Goal: Task Accomplishment & Management: Complete application form

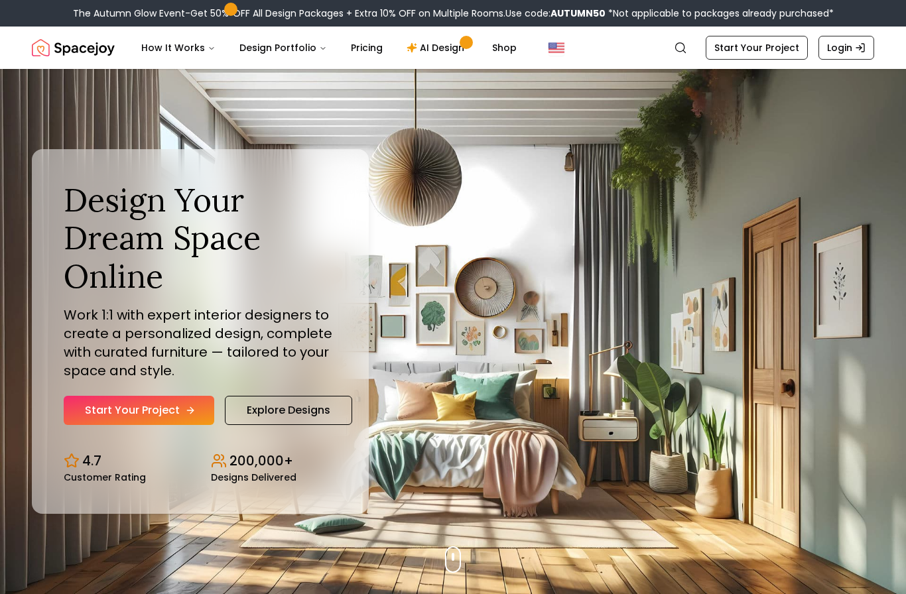
click at [125, 425] on link "Start Your Project" at bounding box center [139, 410] width 151 height 29
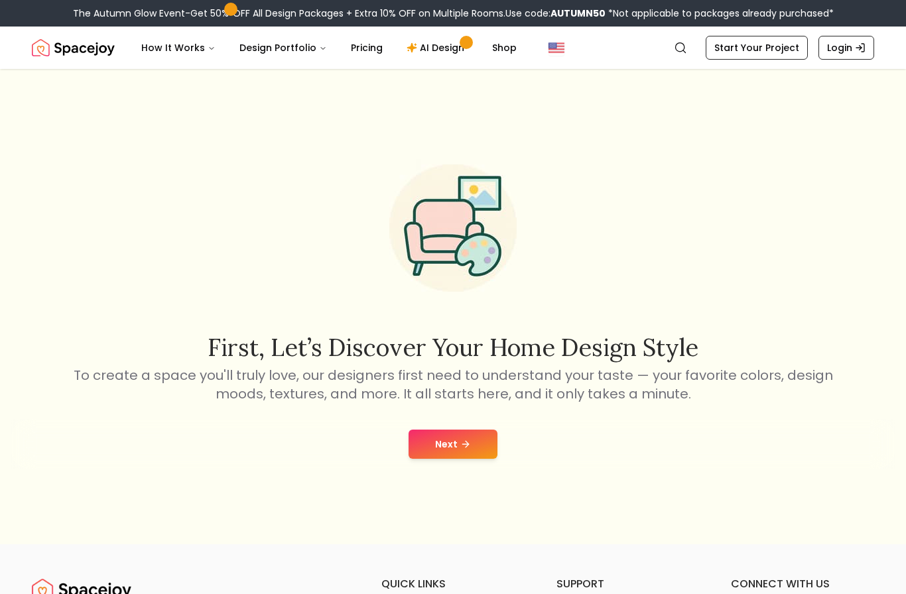
click at [464, 450] on icon at bounding box center [465, 444] width 11 height 11
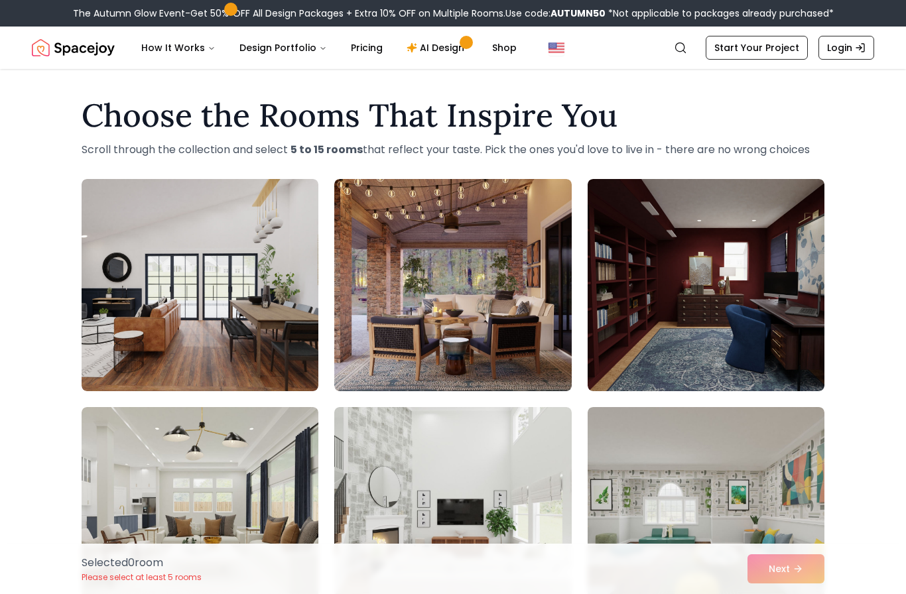
scroll to position [4, 0]
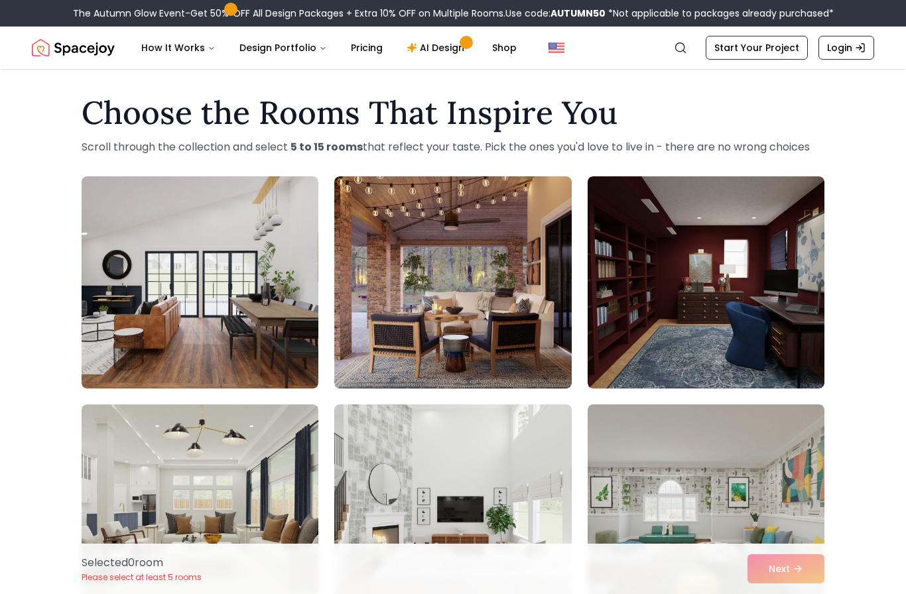
click at [822, 143] on p "Scroll through the collection and select 5 to 15 rooms that reflect your taste.…" at bounding box center [453, 147] width 743 height 16
click at [877, 163] on div "Choose the Rooms That Inspire You Scroll through the collection and select 5 to…" at bounding box center [453, 585] width 906 height 998
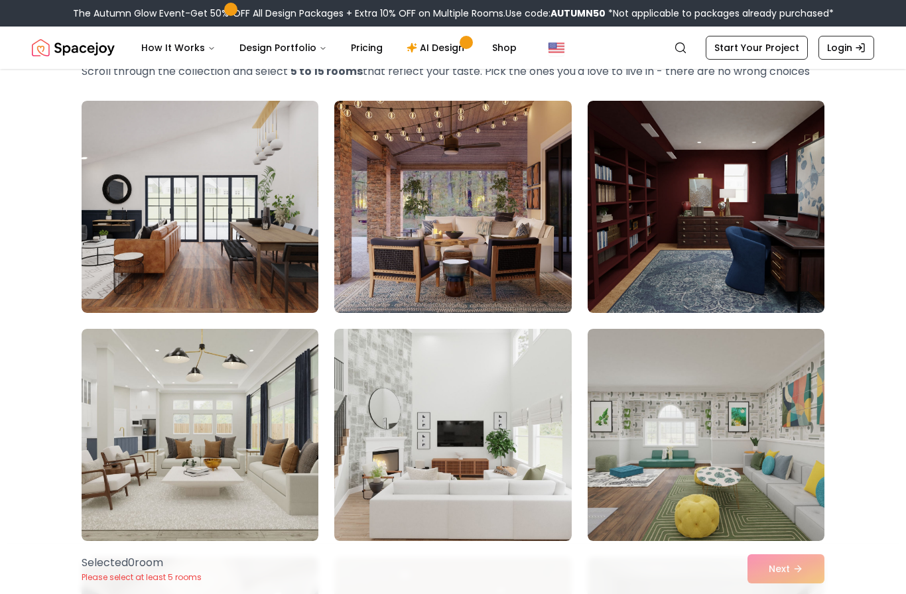
scroll to position [0, 0]
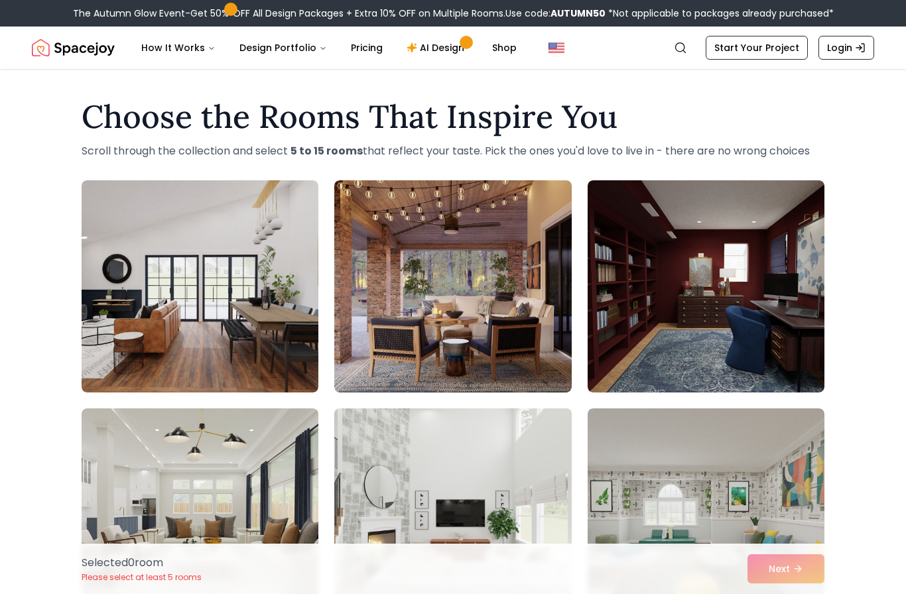
click at [478, 509] on img at bounding box center [452, 514] width 249 height 223
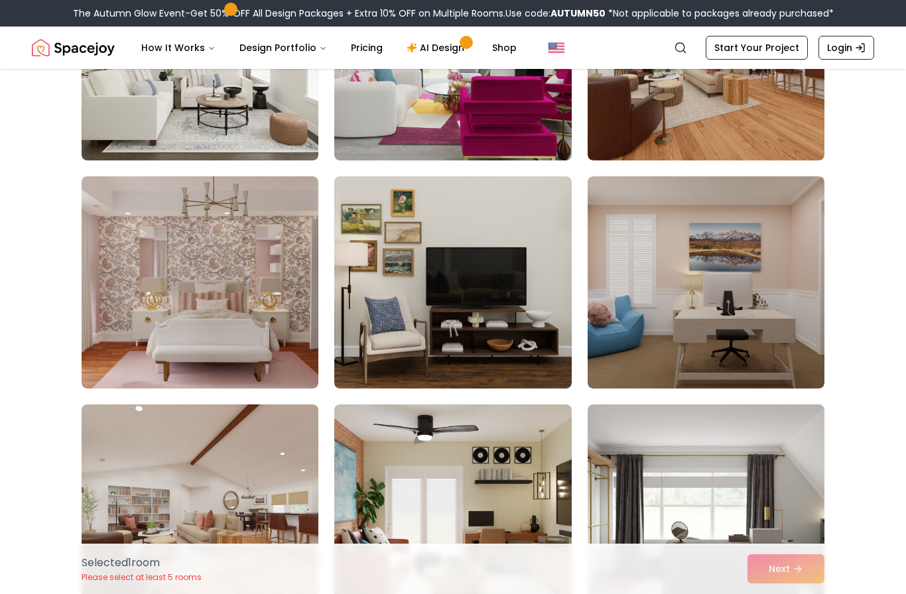
scroll to position [917, 0]
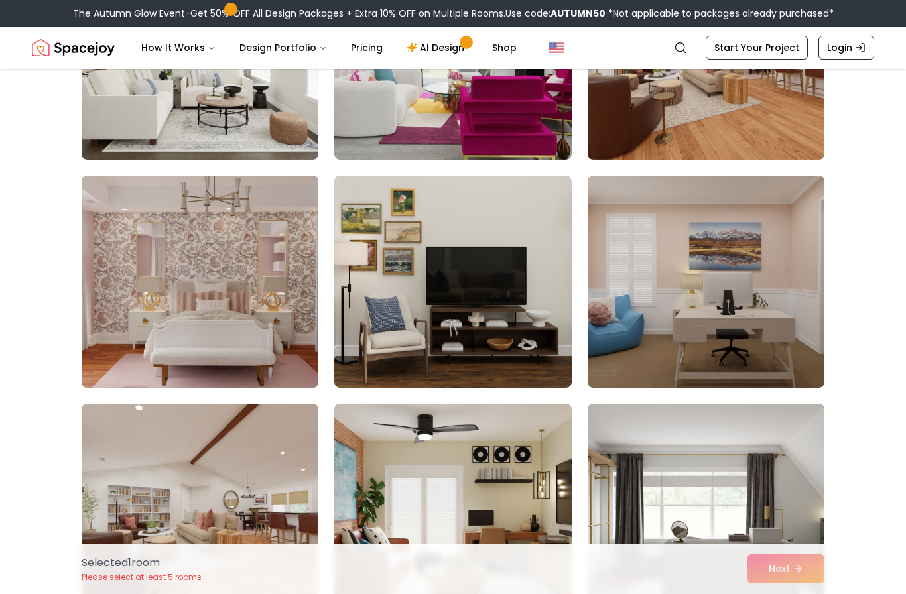
click at [124, 337] on img at bounding box center [200, 281] width 249 height 223
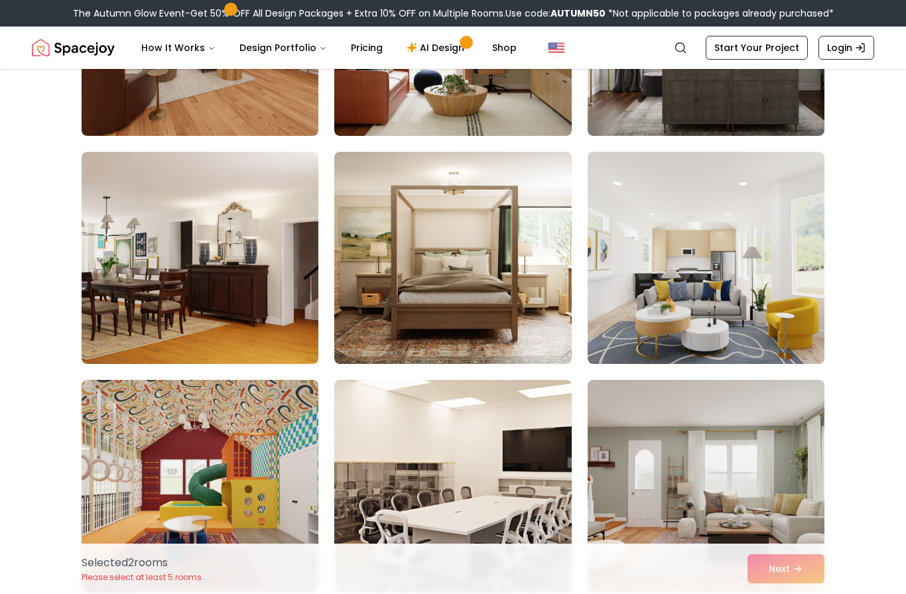
scroll to position [1398, 0]
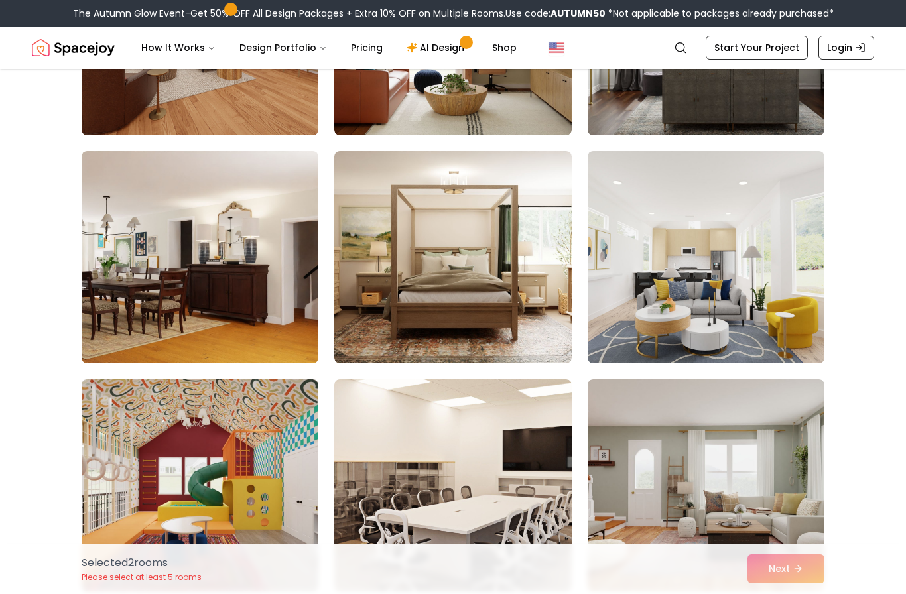
click at [188, 474] on img at bounding box center [200, 485] width 249 height 223
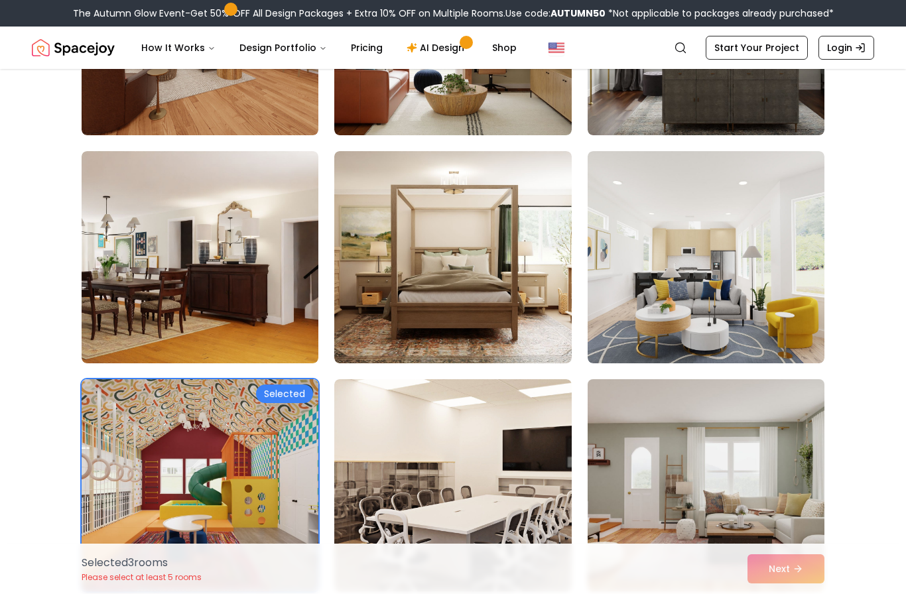
click at [739, 530] on img at bounding box center [706, 485] width 249 height 223
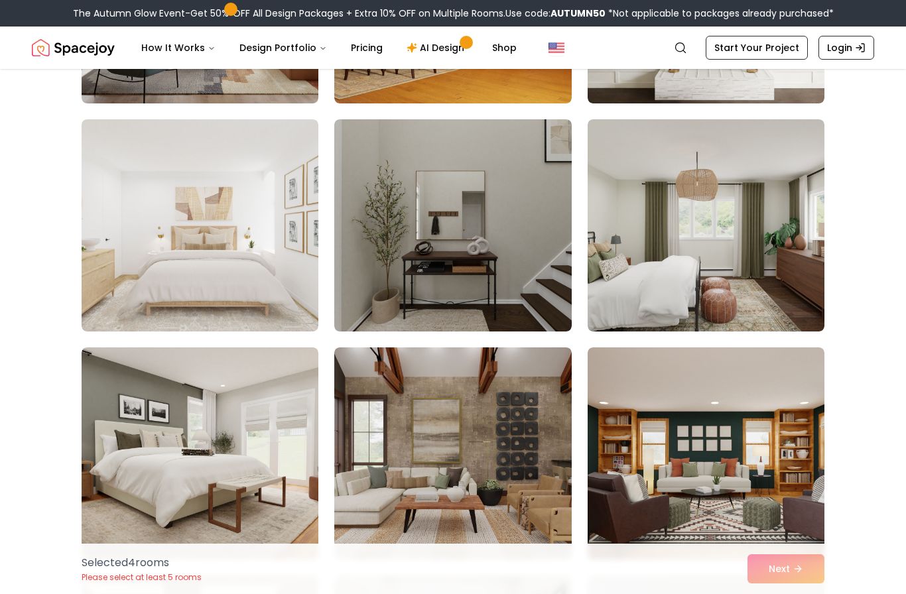
scroll to position [2344, 0]
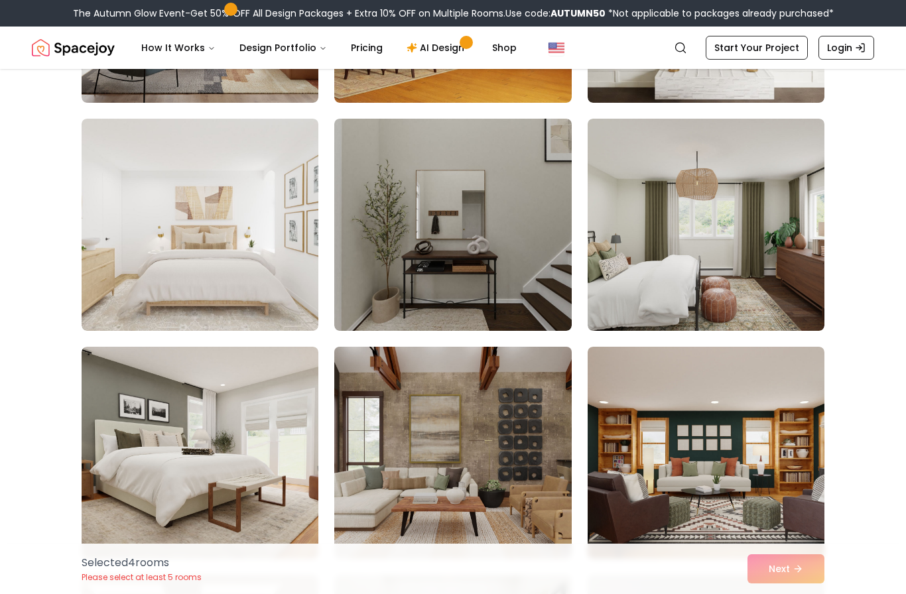
click at [520, 481] on img at bounding box center [452, 453] width 249 height 223
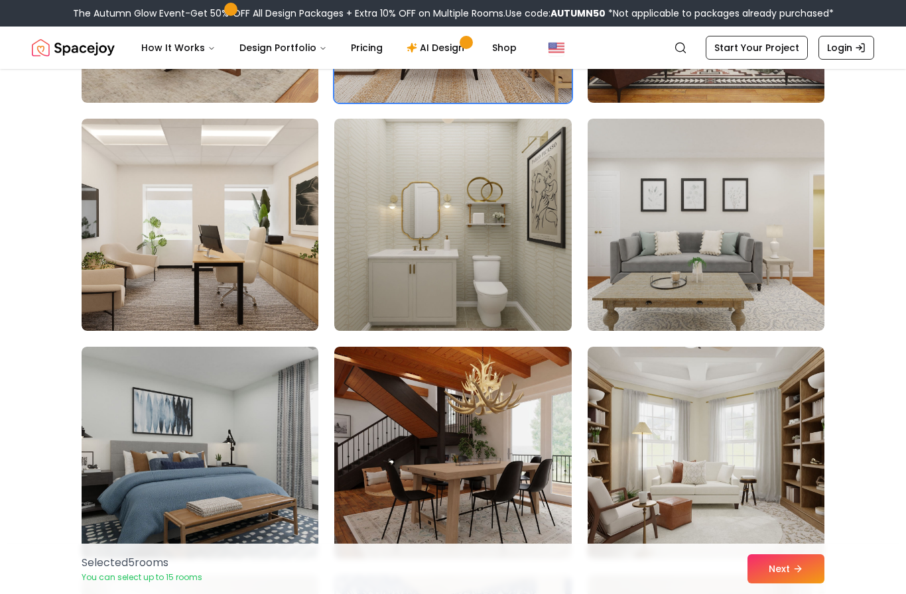
scroll to position [2802, 0]
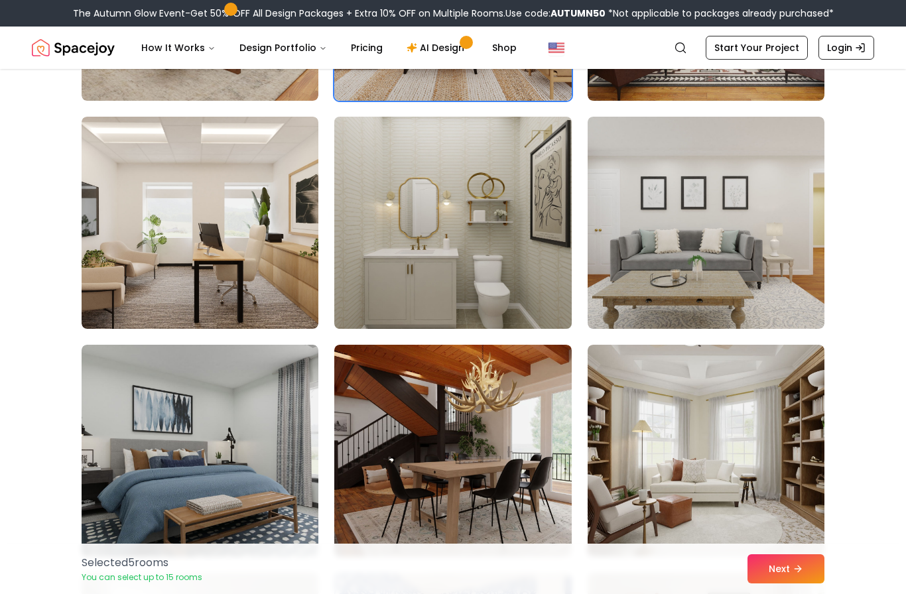
click at [504, 283] on img at bounding box center [452, 222] width 249 height 223
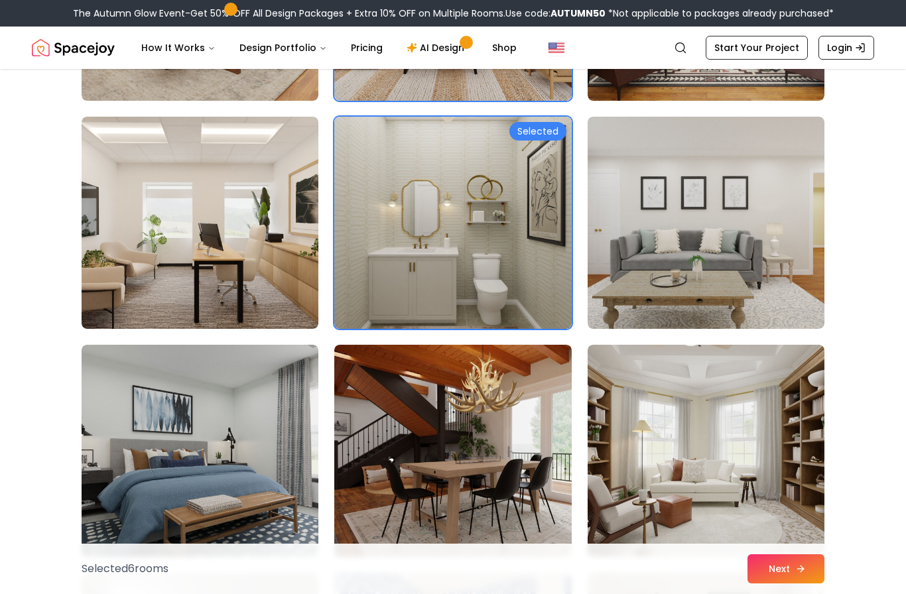
click at [815, 584] on button "Next" at bounding box center [786, 569] width 77 height 29
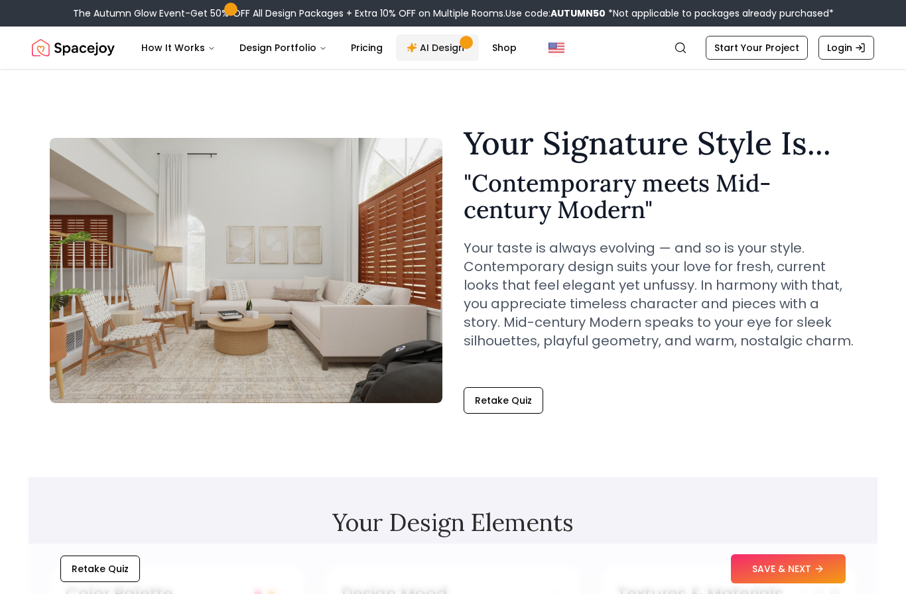
click at [436, 53] on link "AI Design" at bounding box center [437, 47] width 83 height 27
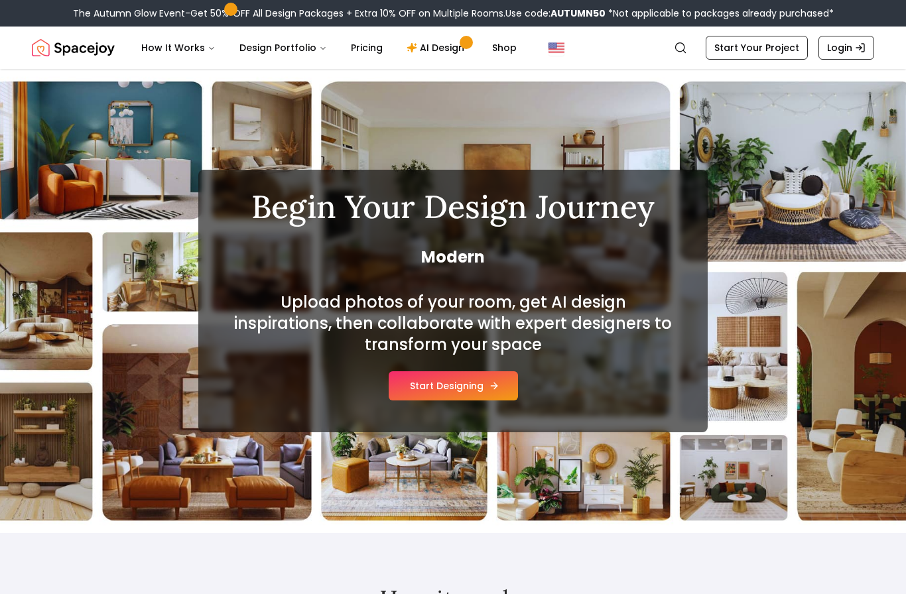
click at [493, 399] on button "Start Designing" at bounding box center [453, 385] width 129 height 29
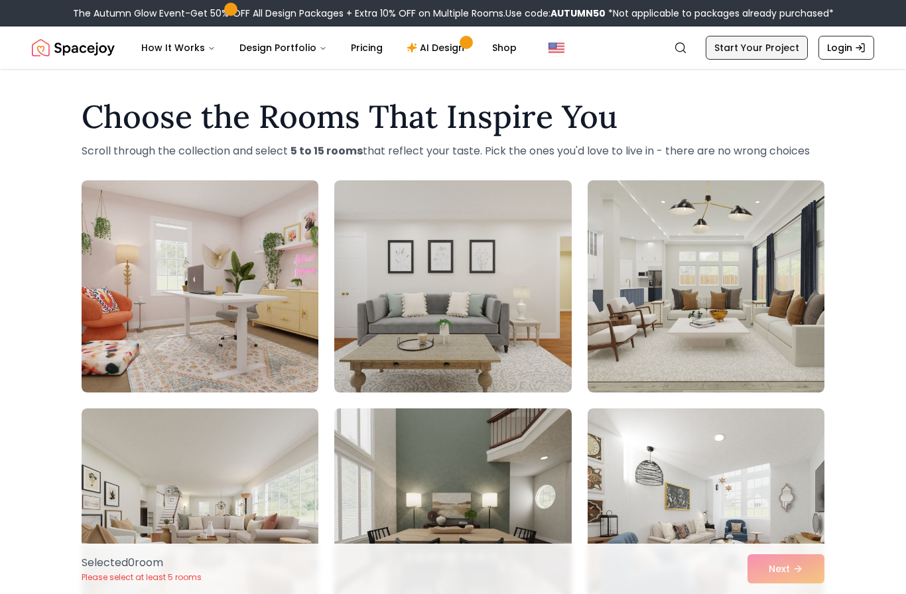
click at [784, 58] on link "Start Your Project" at bounding box center [757, 48] width 102 height 24
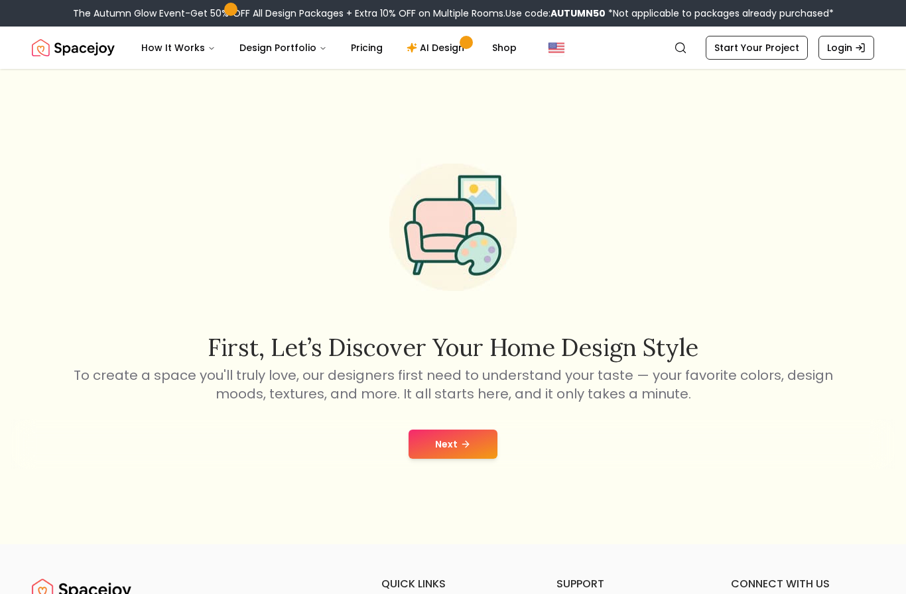
click at [481, 459] on button "Next" at bounding box center [453, 444] width 89 height 29
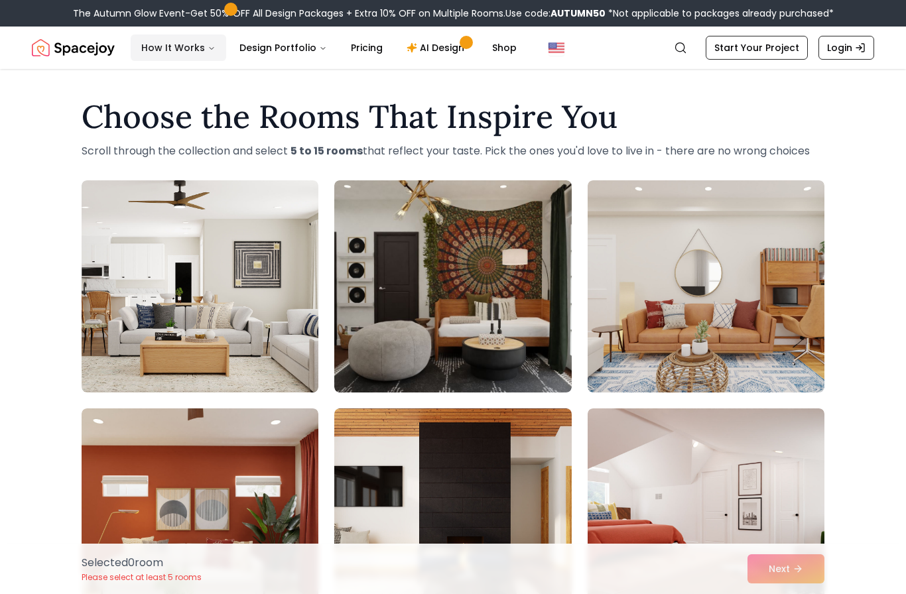
click at [178, 46] on button "How It Works" at bounding box center [179, 47] width 96 height 27
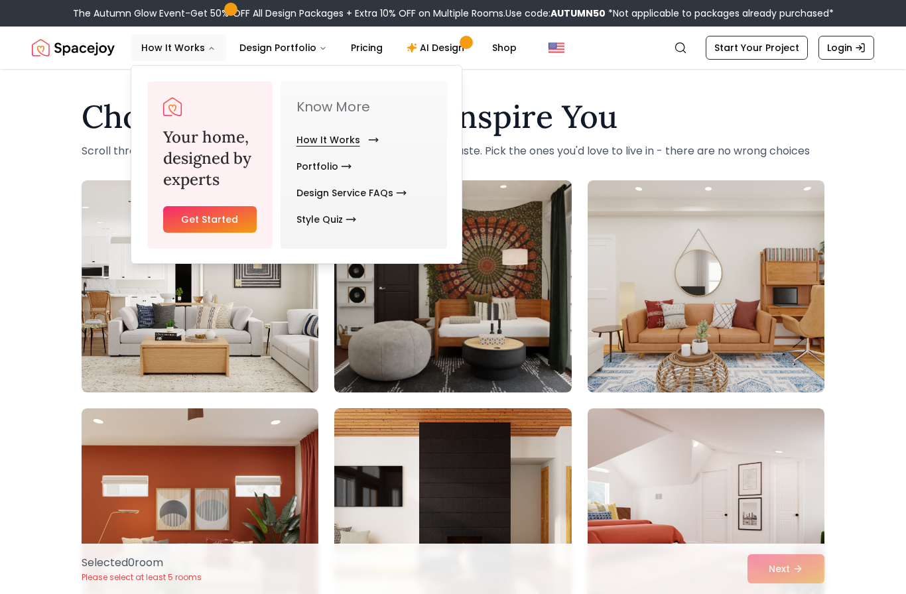
click at [363, 145] on link "How It Works" at bounding box center [335, 140] width 77 height 27
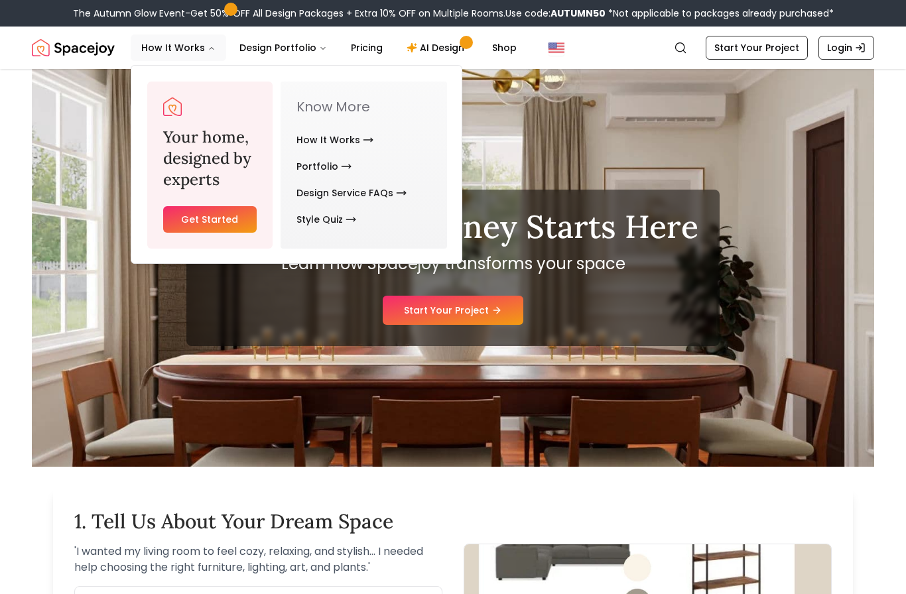
click at [684, 127] on div "Your Design Journey Starts Here Learn how Spacejoy transforms your space Start …" at bounding box center [453, 268] width 842 height 398
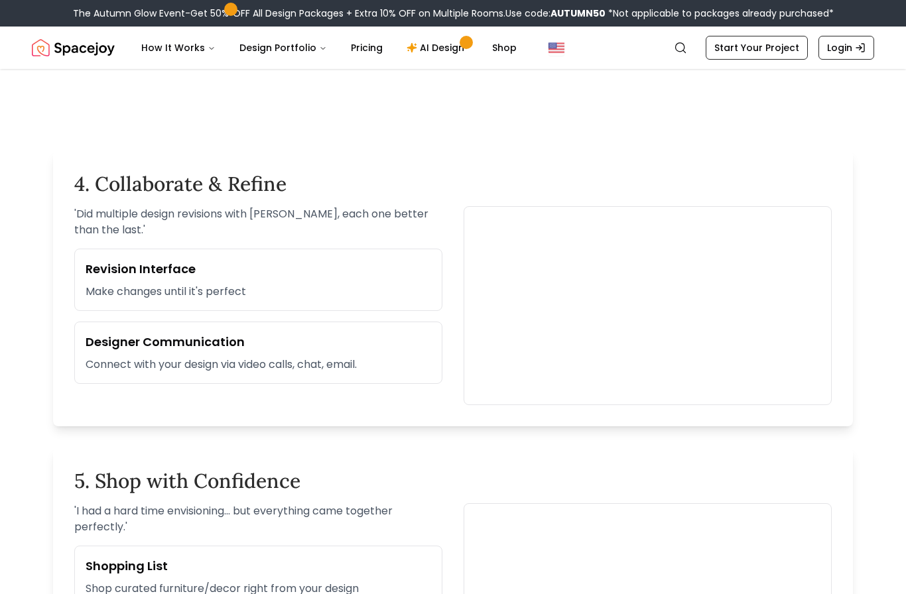
scroll to position [1209, 0]
